Goal: Task Accomplishment & Management: Use online tool/utility

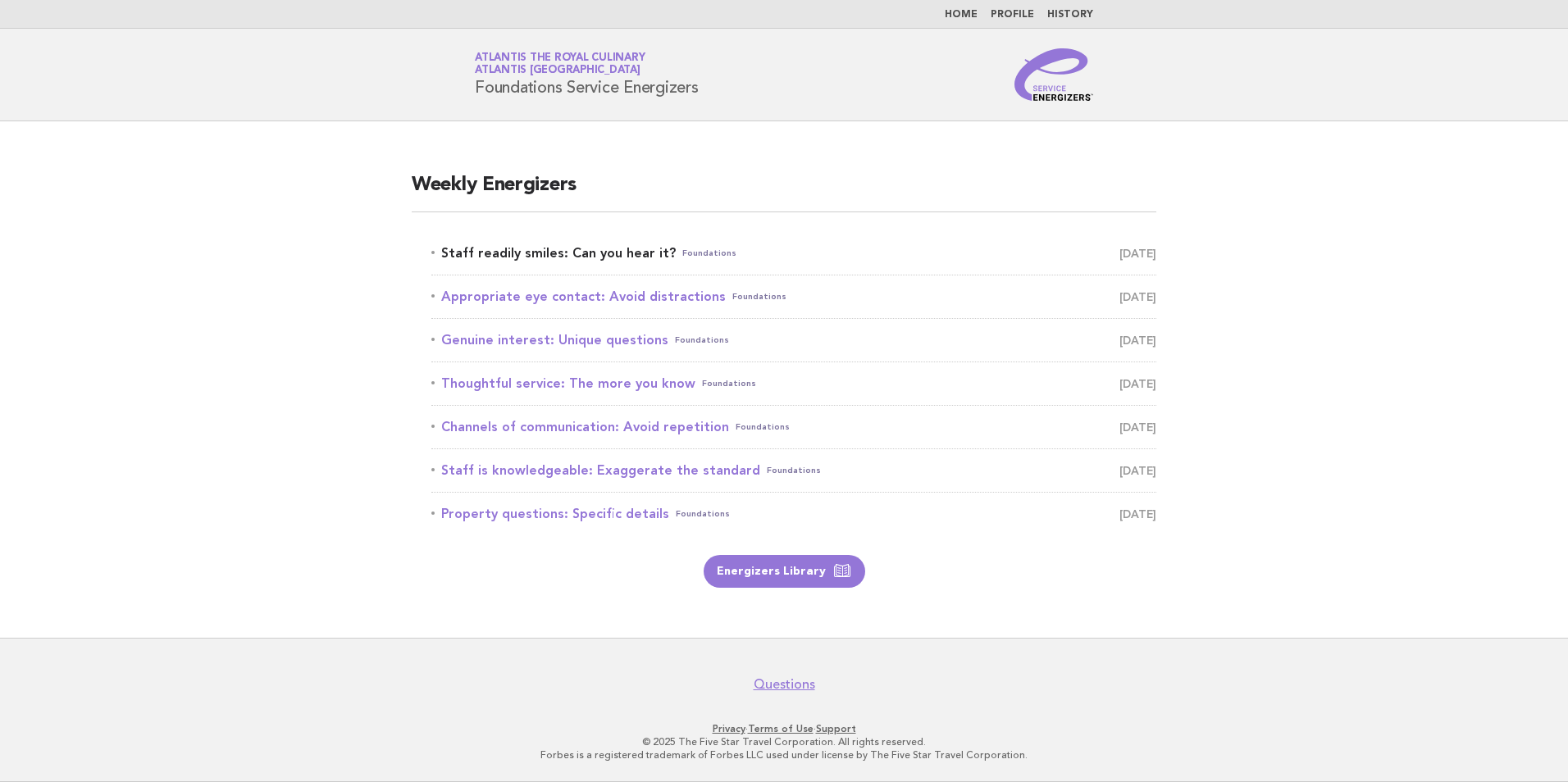
click at [550, 247] on link "Staff readily smiles: Can you hear it? Foundations September 21" at bounding box center [794, 253] width 725 height 23
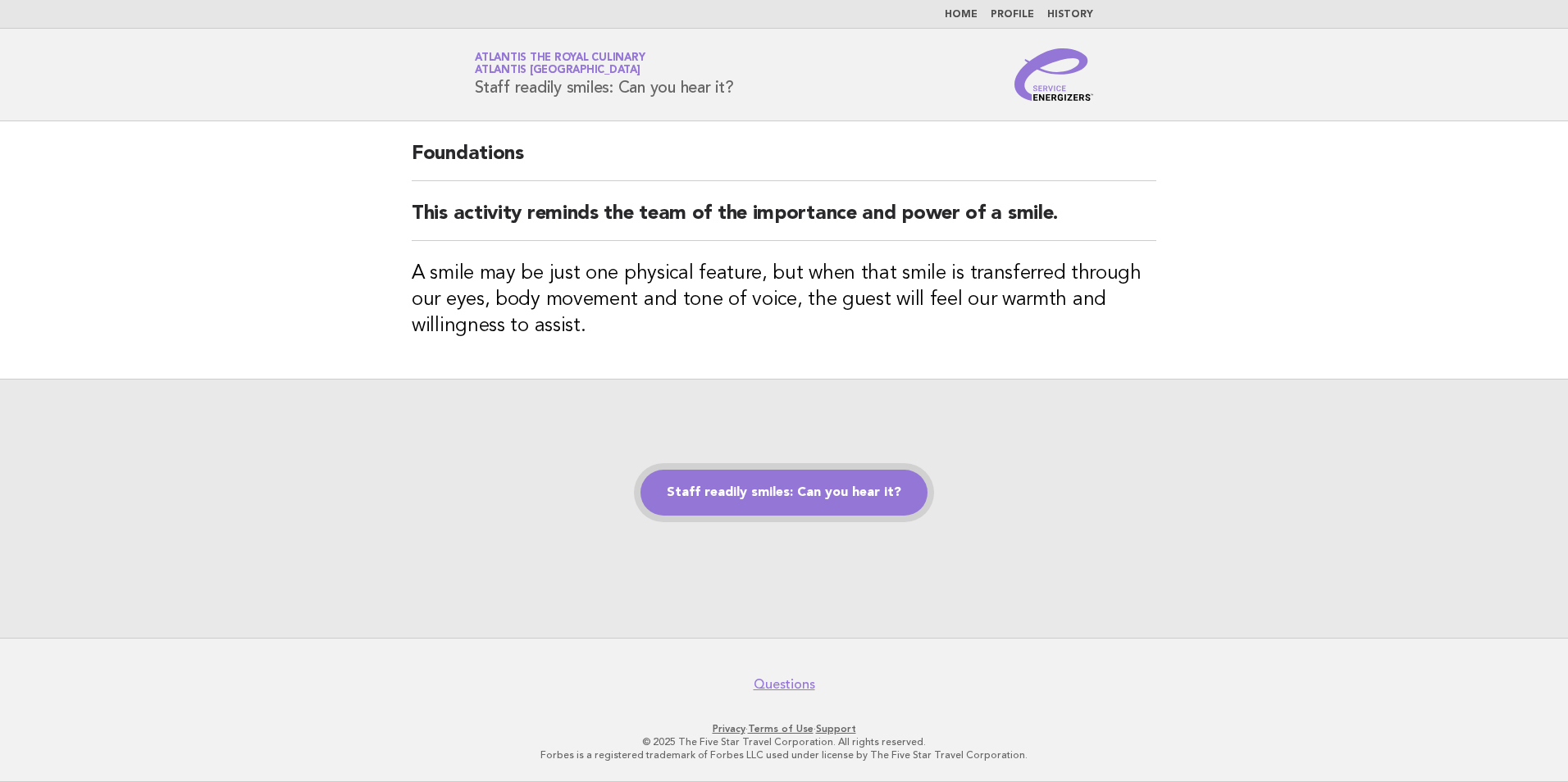
click at [809, 497] on link "Staff readily smiles: Can you hear it?" at bounding box center [783, 492] width 287 height 46
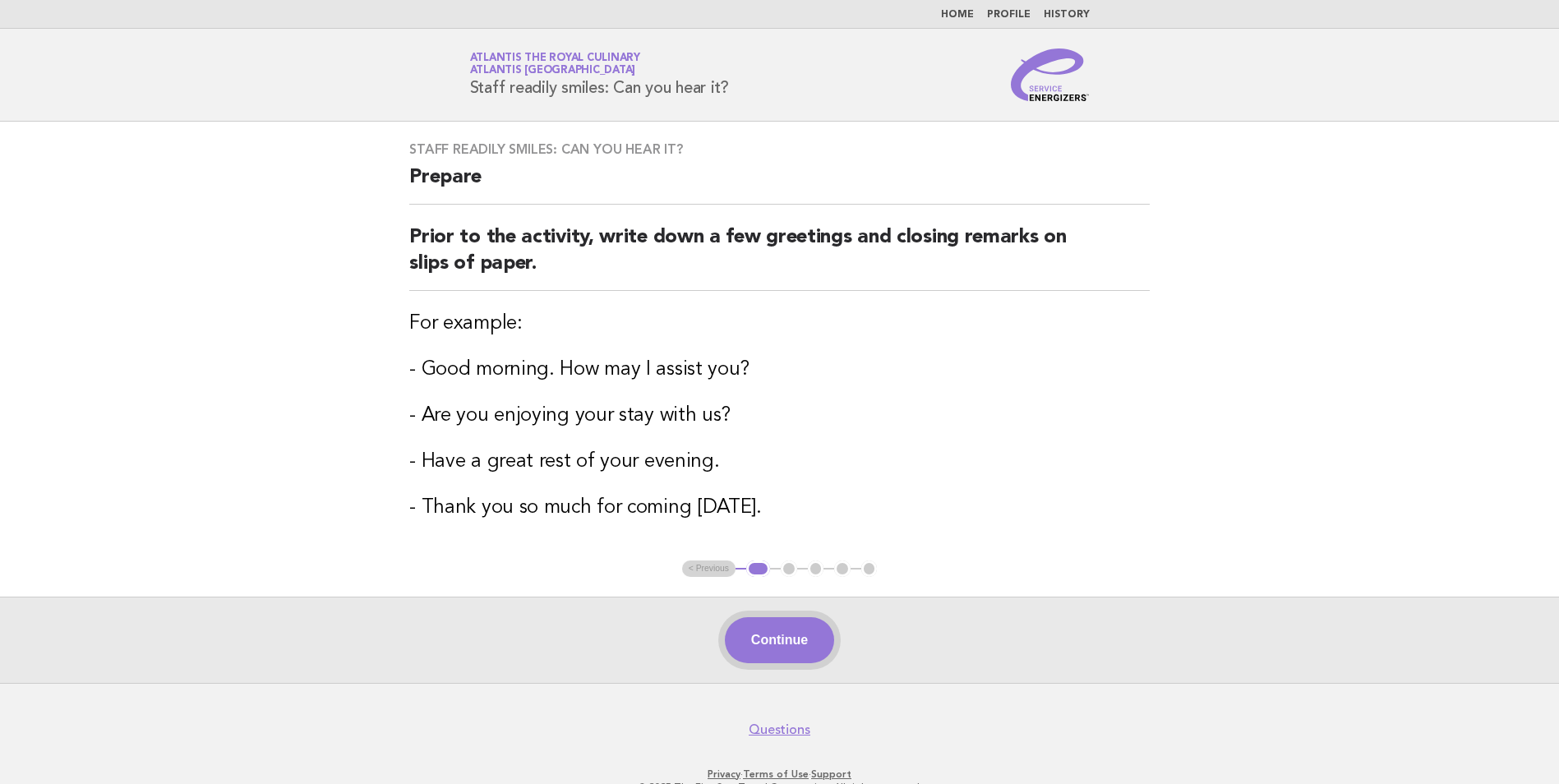
click at [773, 638] on button "Continue" at bounding box center [780, 641] width 109 height 46
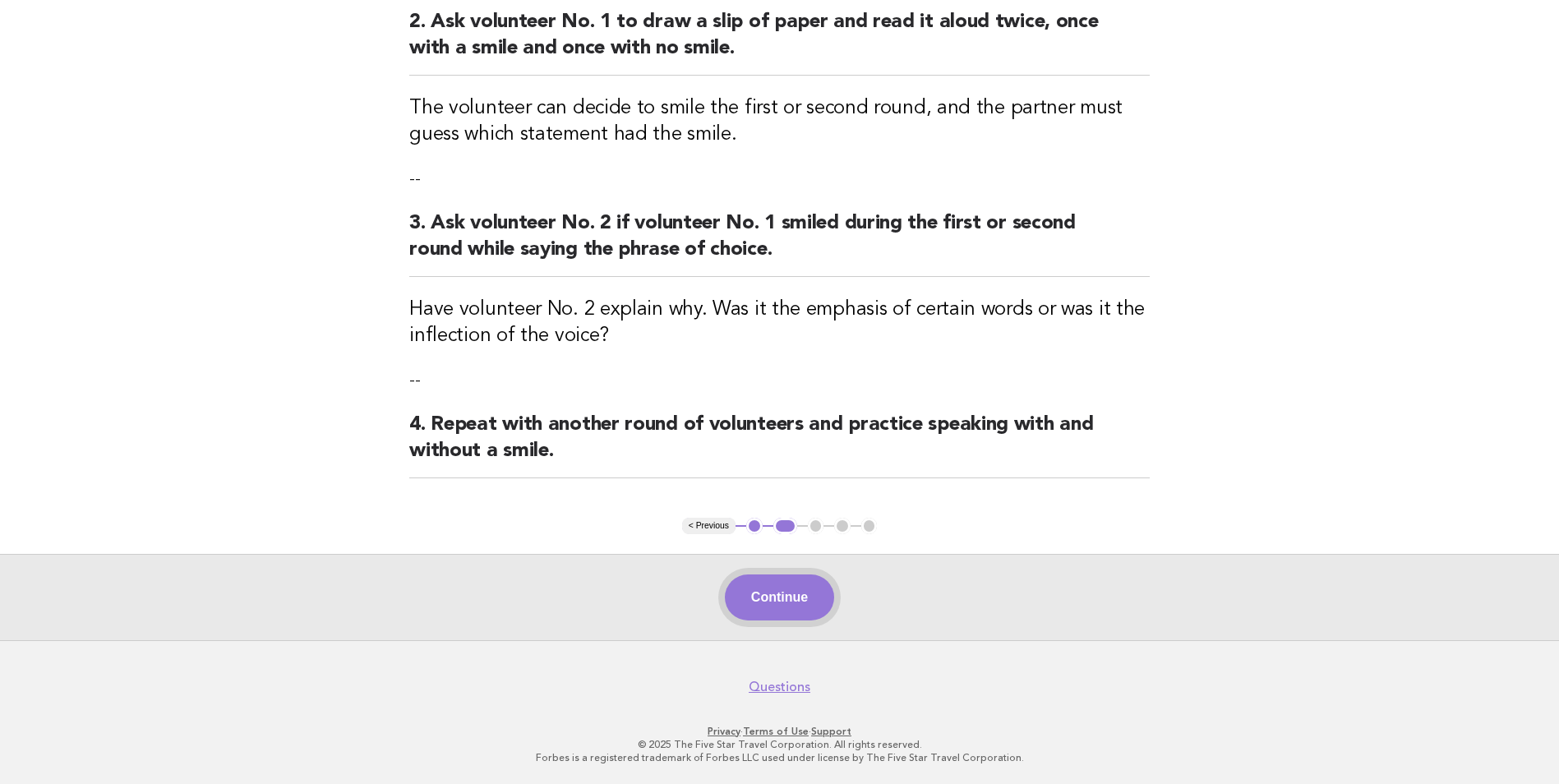
click at [793, 608] on button "Continue" at bounding box center [780, 597] width 109 height 46
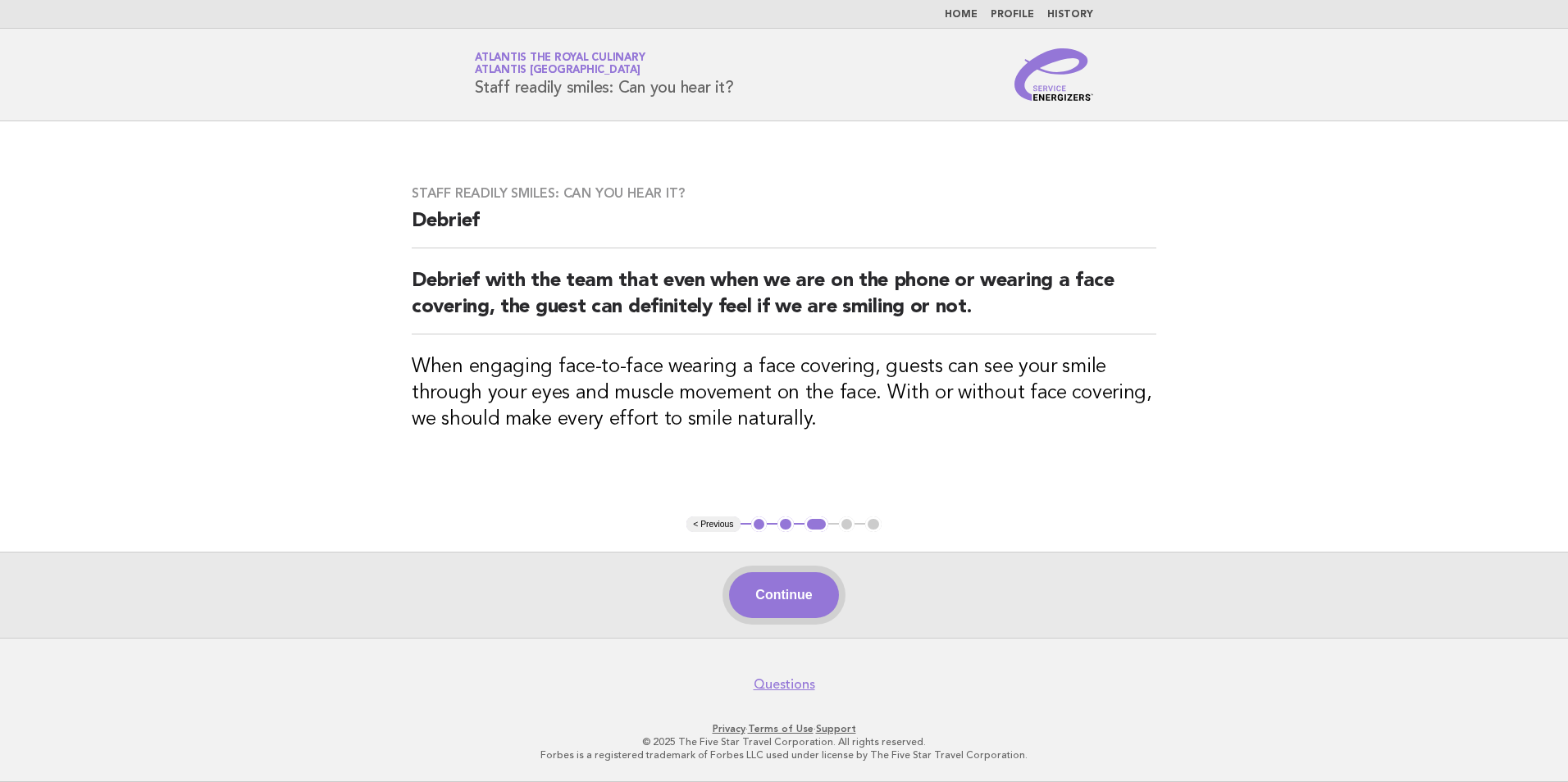
click at [794, 584] on button "Continue" at bounding box center [783, 595] width 109 height 46
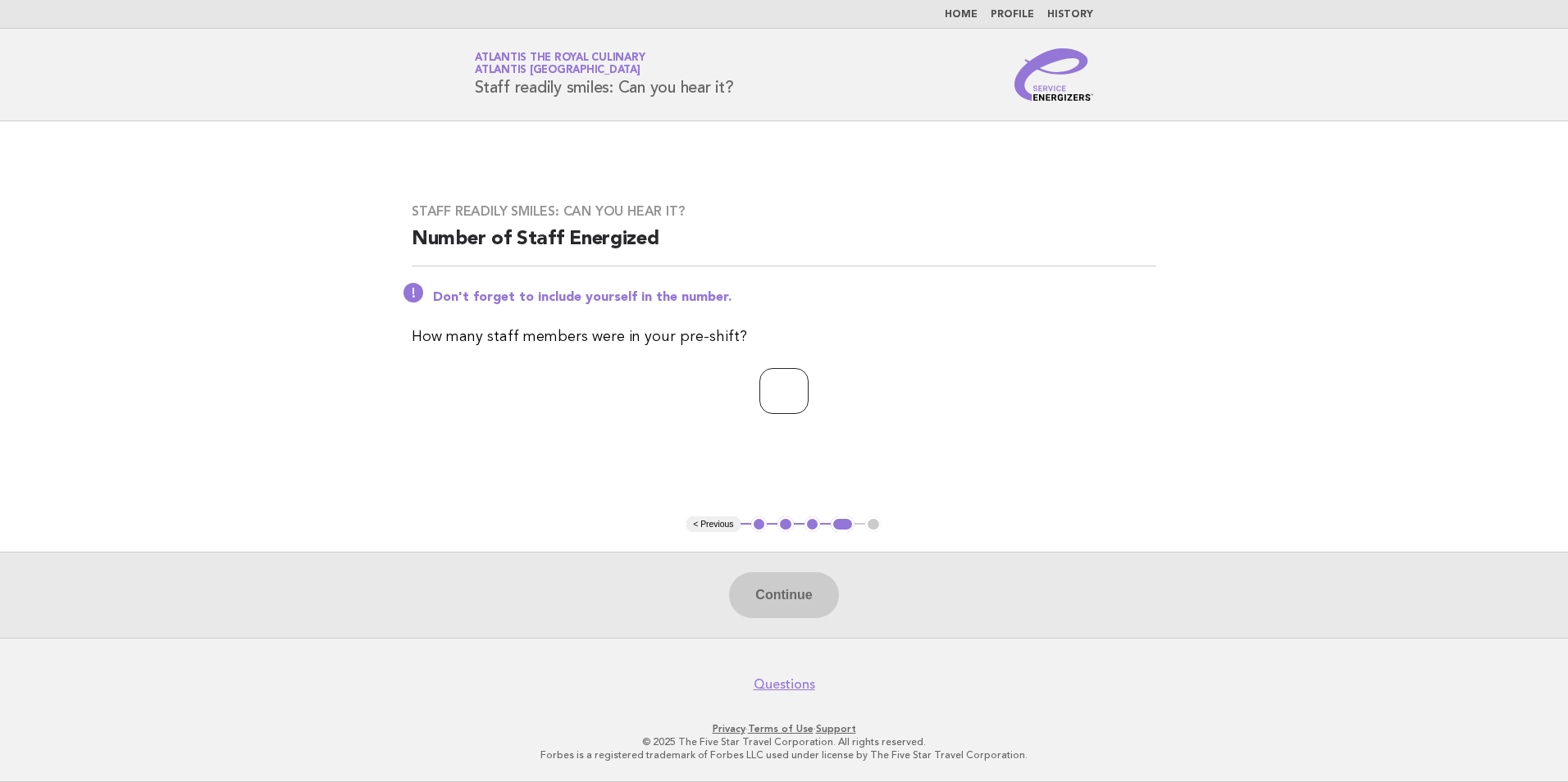
click at [805, 388] on input "number" at bounding box center [783, 391] width 49 height 46
type input "*"
click at [804, 587] on button "Continue" at bounding box center [783, 595] width 109 height 46
